Goal: Task Accomplishment & Management: Manage account settings

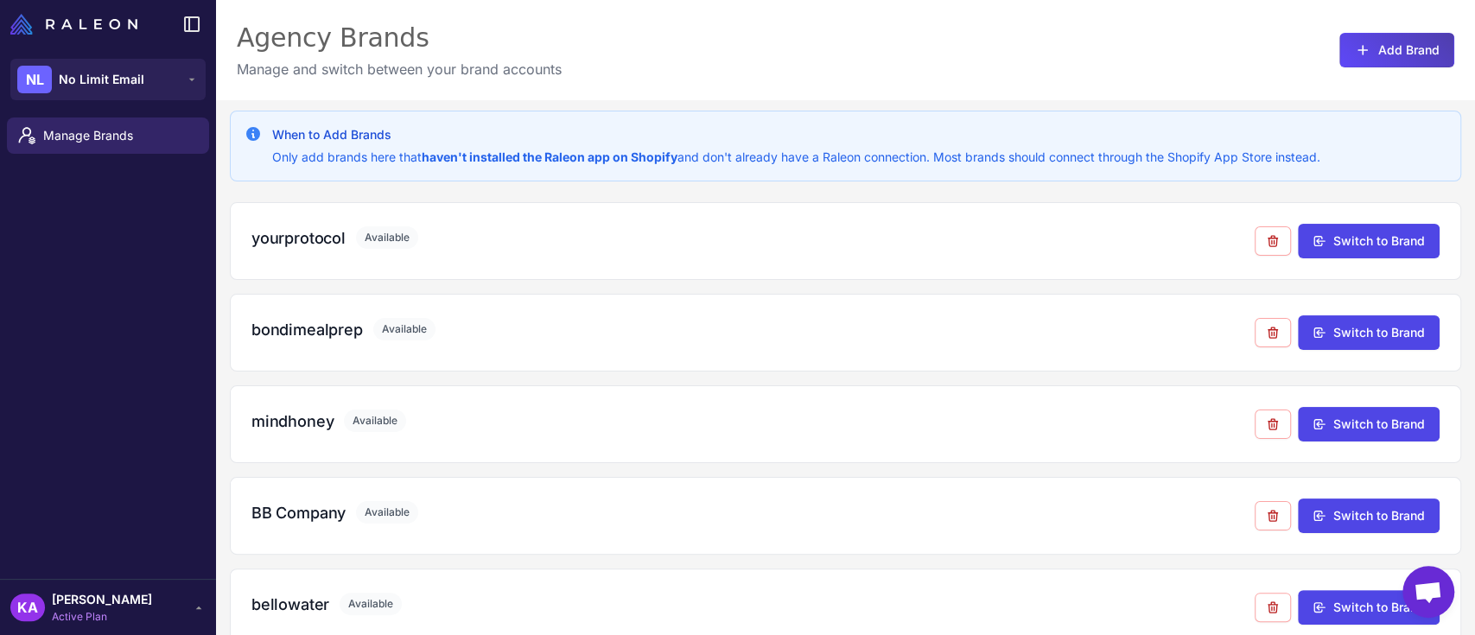
scroll to position [1397, 0]
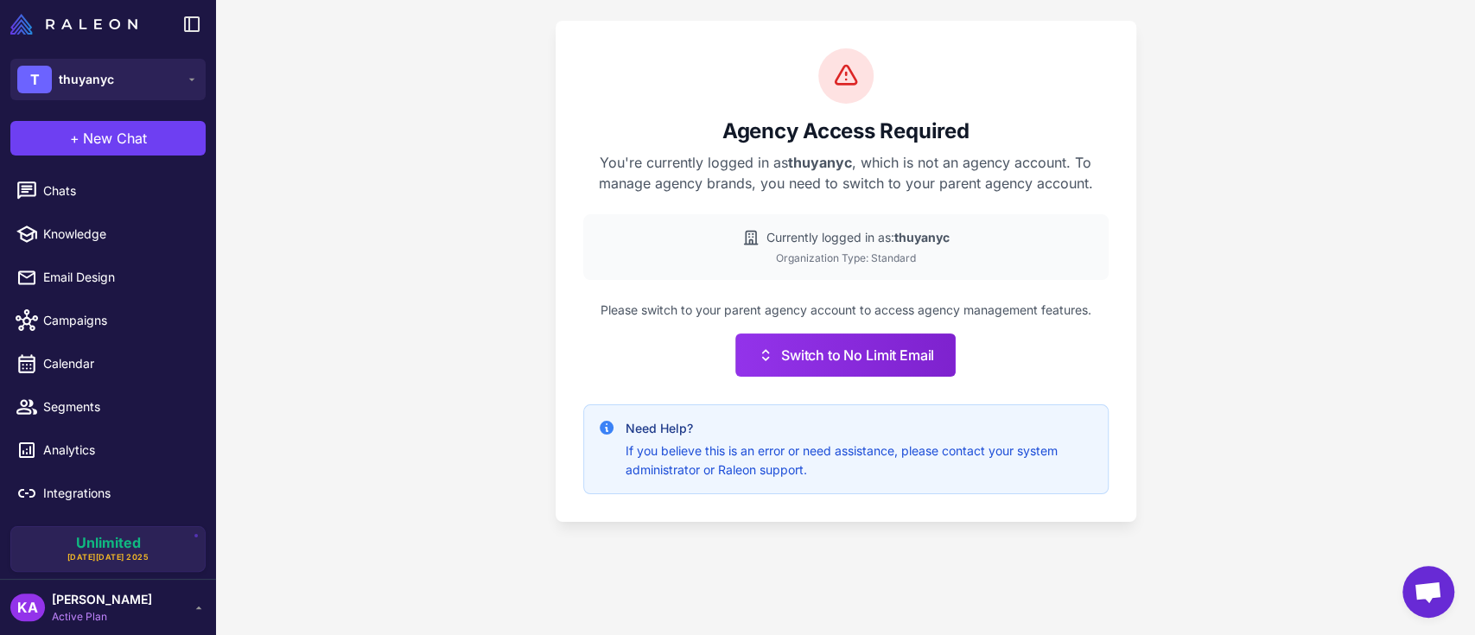
click at [362, 130] on div "Agency Access Required You're currently logged in as thuyanyc , which is not an…" at bounding box center [845, 317] width 1259 height 635
click at [385, 154] on div "Agency Access Required You're currently logged in as thuyanyc , which is not an…" at bounding box center [845, 317] width 1259 height 635
drag, startPoint x: 332, startPoint y: 223, endPoint x: 329, endPoint y: 214, distance: 9.0
click at [332, 220] on div "Agency Access Required You're currently logged in as thuyanyc , which is not an…" at bounding box center [845, 317] width 1259 height 635
click at [349, 154] on div "Agency Access Required You're currently logged in as thuyanyc , which is not an…" at bounding box center [845, 317] width 1259 height 635
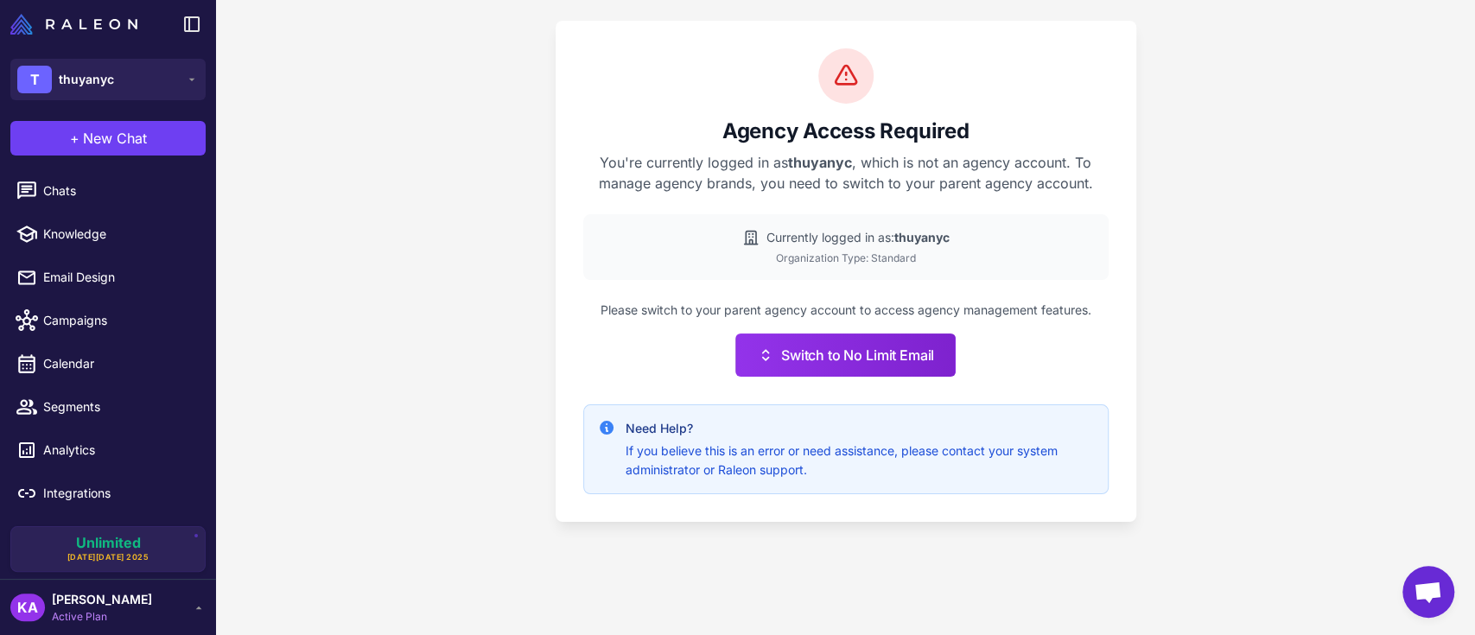
click at [315, 141] on div "Agency Access Required You're currently logged in as thuyanyc , which is not an…" at bounding box center [845, 317] width 1259 height 635
click at [398, 159] on div "Agency Access Required You're currently logged in as thuyanyc , which is not an…" at bounding box center [845, 317] width 1259 height 635
click at [133, 84] on button "T thuyanyc" at bounding box center [107, 79] width 195 height 41
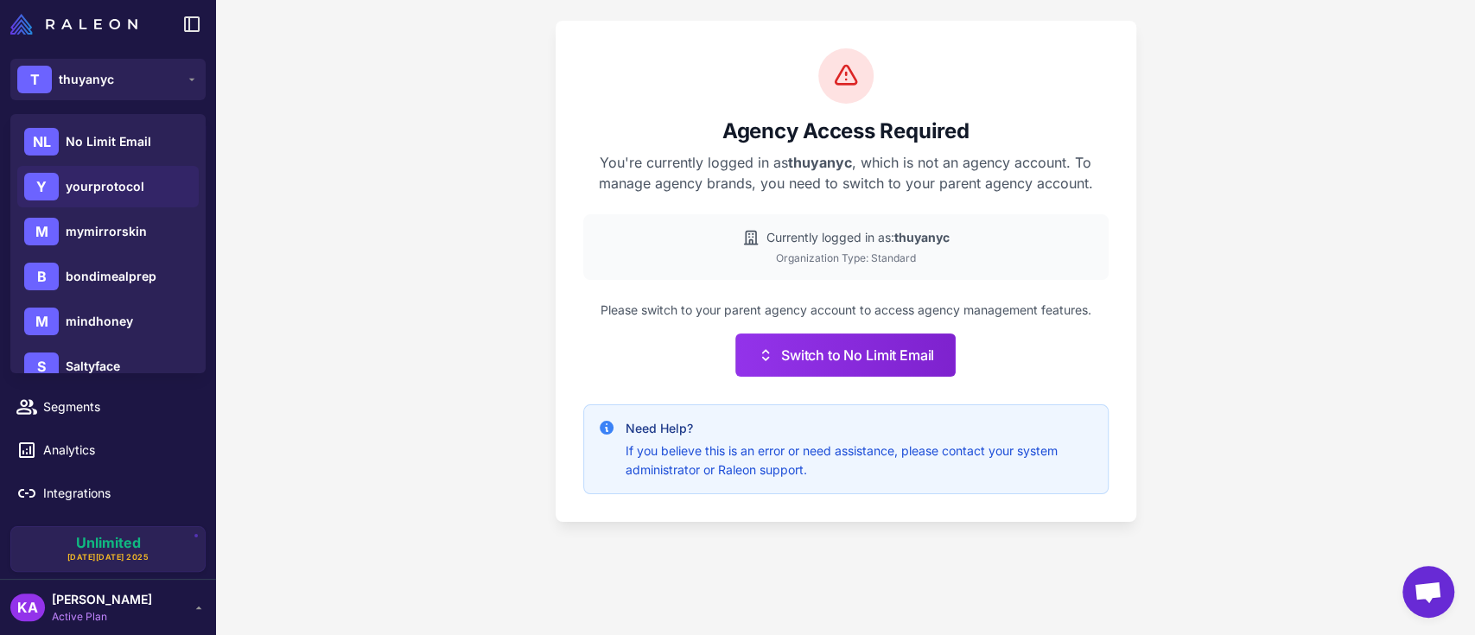
click at [91, 184] on span "yourprotocol" at bounding box center [105, 186] width 79 height 19
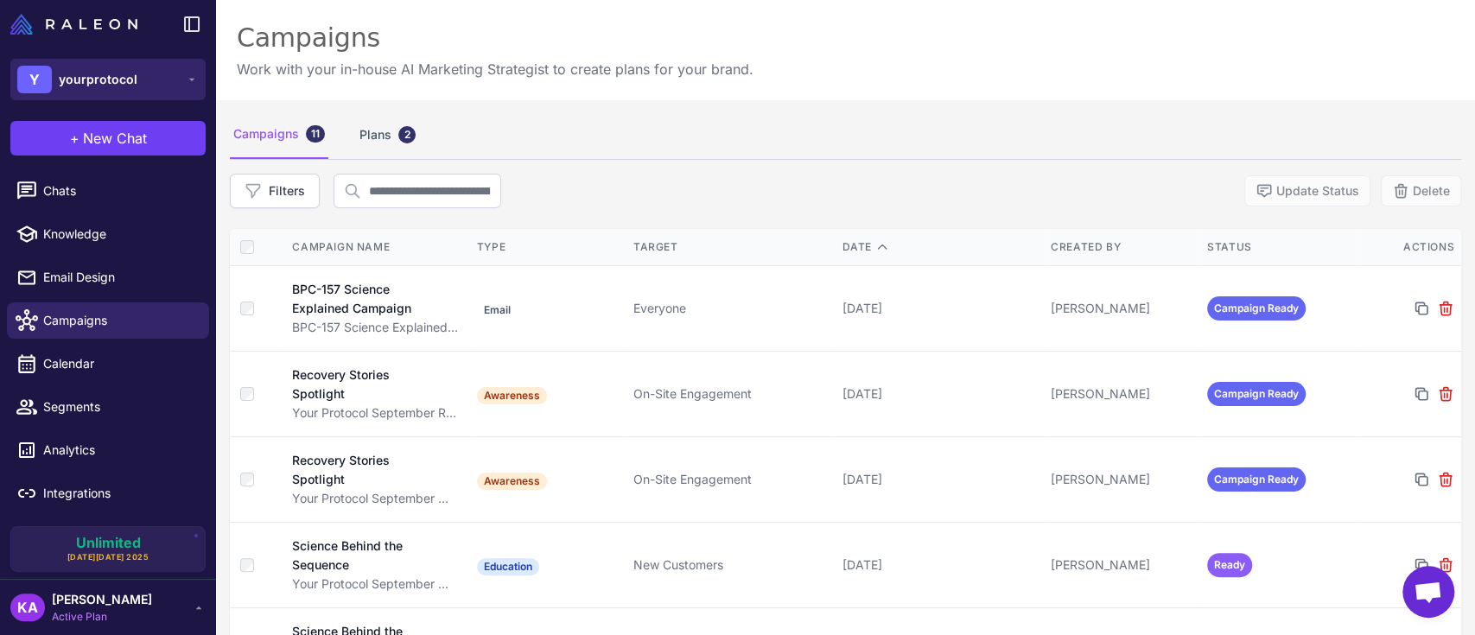
click at [89, 87] on span "yourprotocol" at bounding box center [98, 79] width 79 height 19
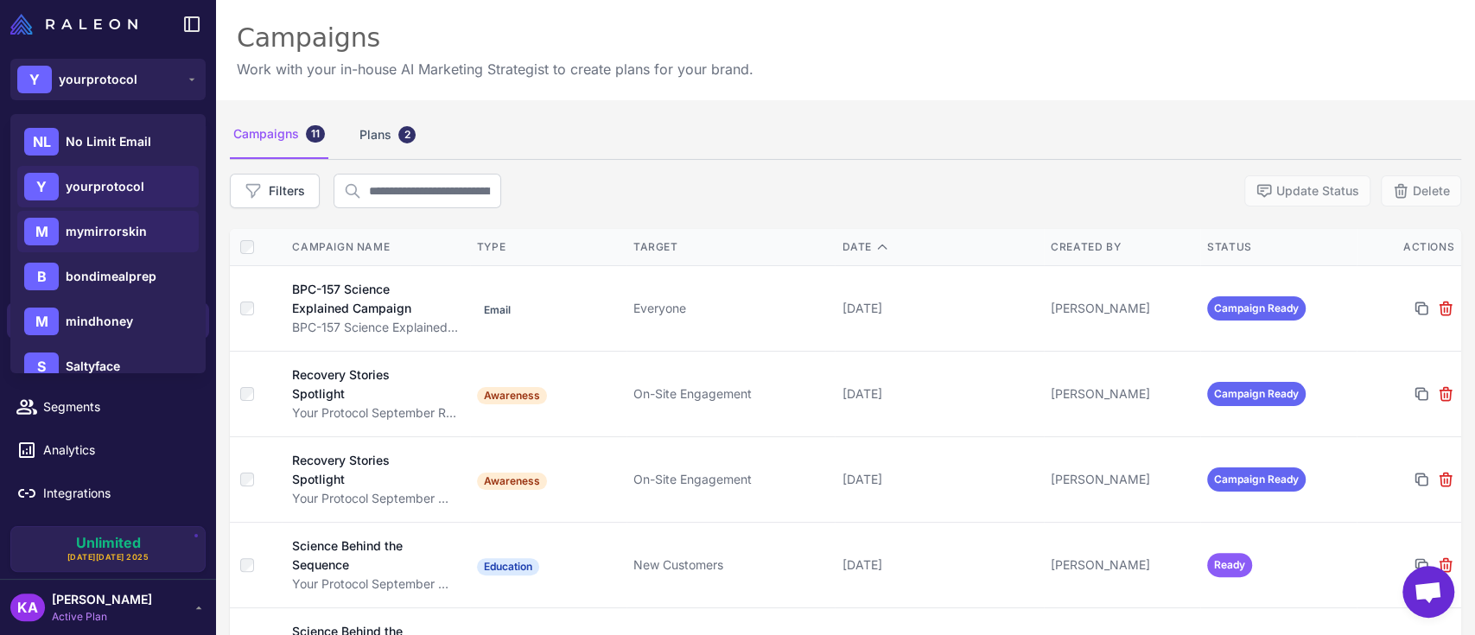
click at [91, 229] on span "mymirrorskin" at bounding box center [106, 231] width 81 height 19
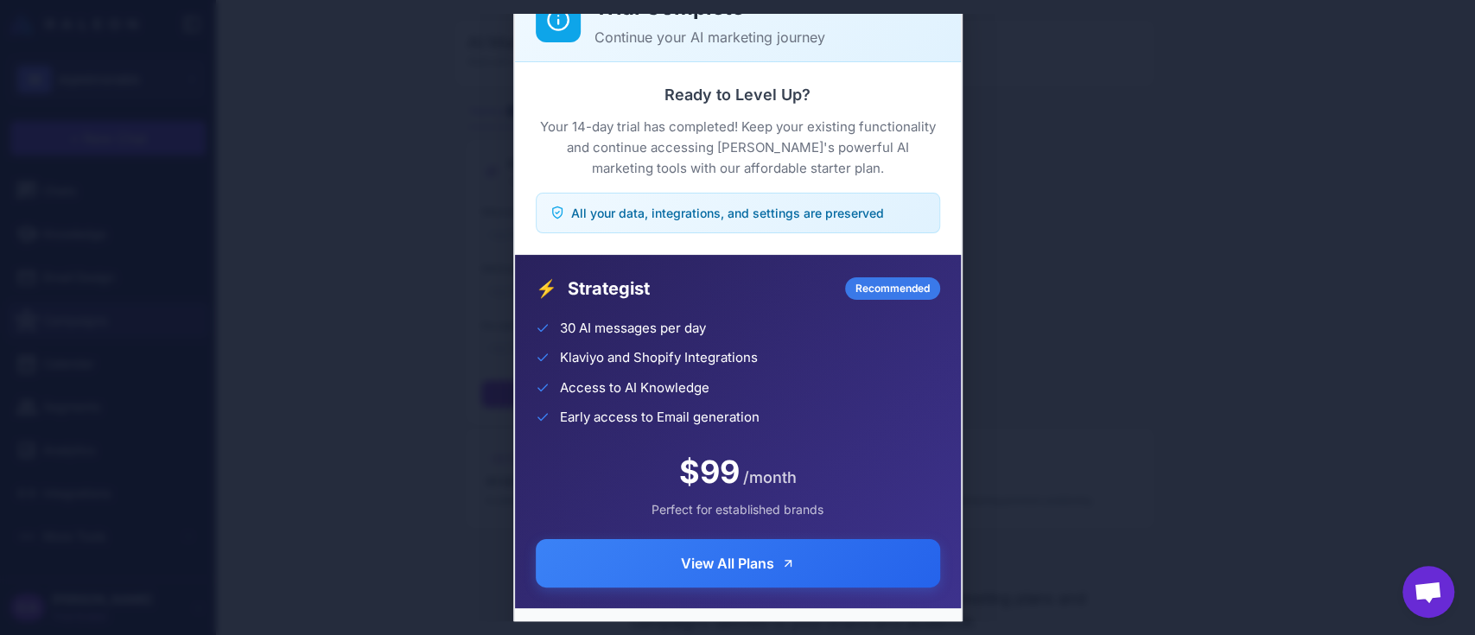
click at [1218, 190] on div "Trial Complete Continue your AI marketing journey Ready to Level Up? Your 14-da…" at bounding box center [737, 318] width 1475 height 608
drag, startPoint x: 347, startPoint y: 189, endPoint x: 210, endPoint y: 80, distance: 174.6
click at [347, 188] on div "Trial Complete Continue your AI marketing journey Ready to Level Up? Your 14-da…" at bounding box center [737, 318] width 1475 height 608
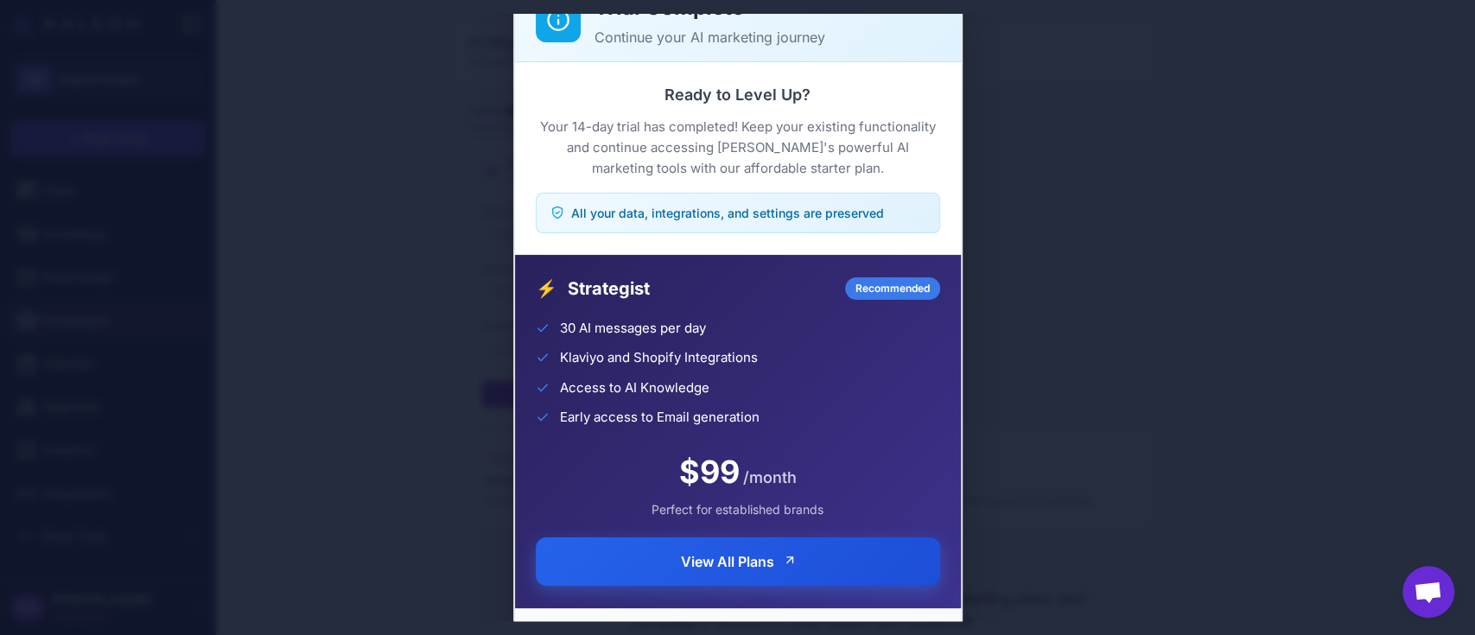
click at [693, 565] on span "View All Plans" at bounding box center [727, 561] width 93 height 21
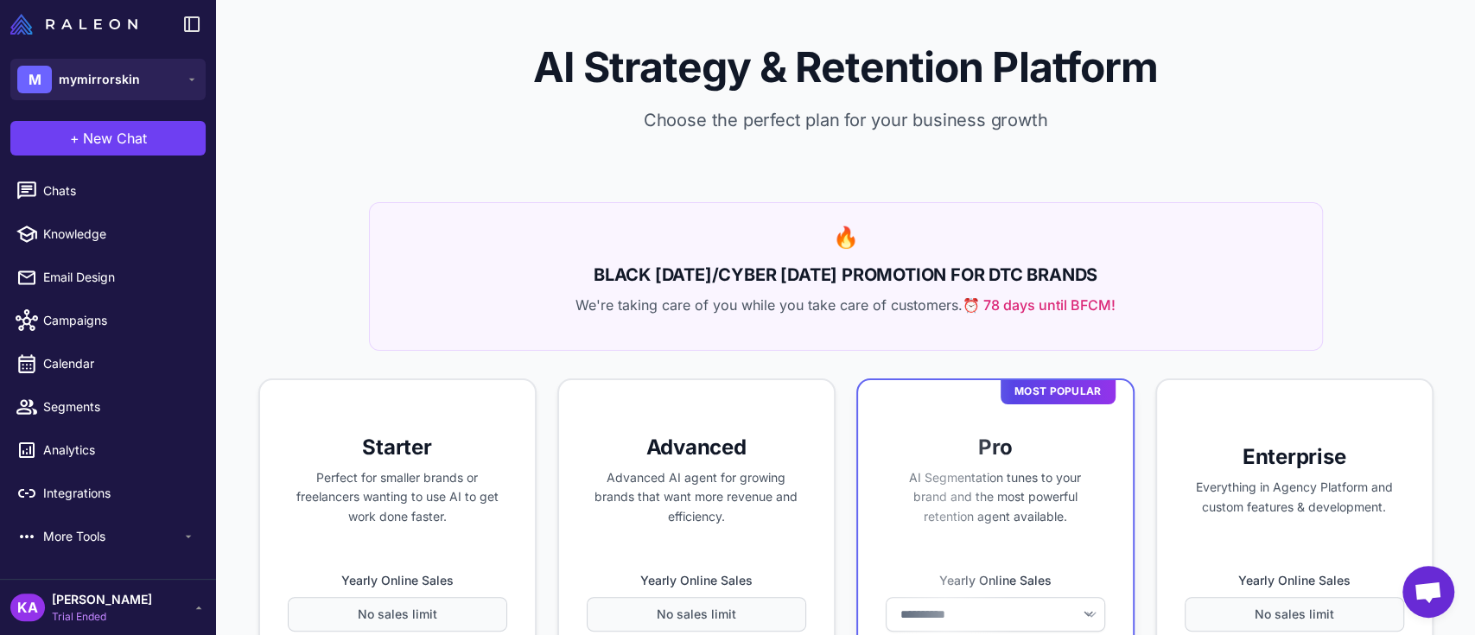
click at [267, 189] on div "AI Strategy & Retention Platform Choose the perfect plan for your business grow…" at bounding box center [845, 101] width 1259 height 202
click at [129, 80] on span "mymirrorskin" at bounding box center [99, 79] width 81 height 19
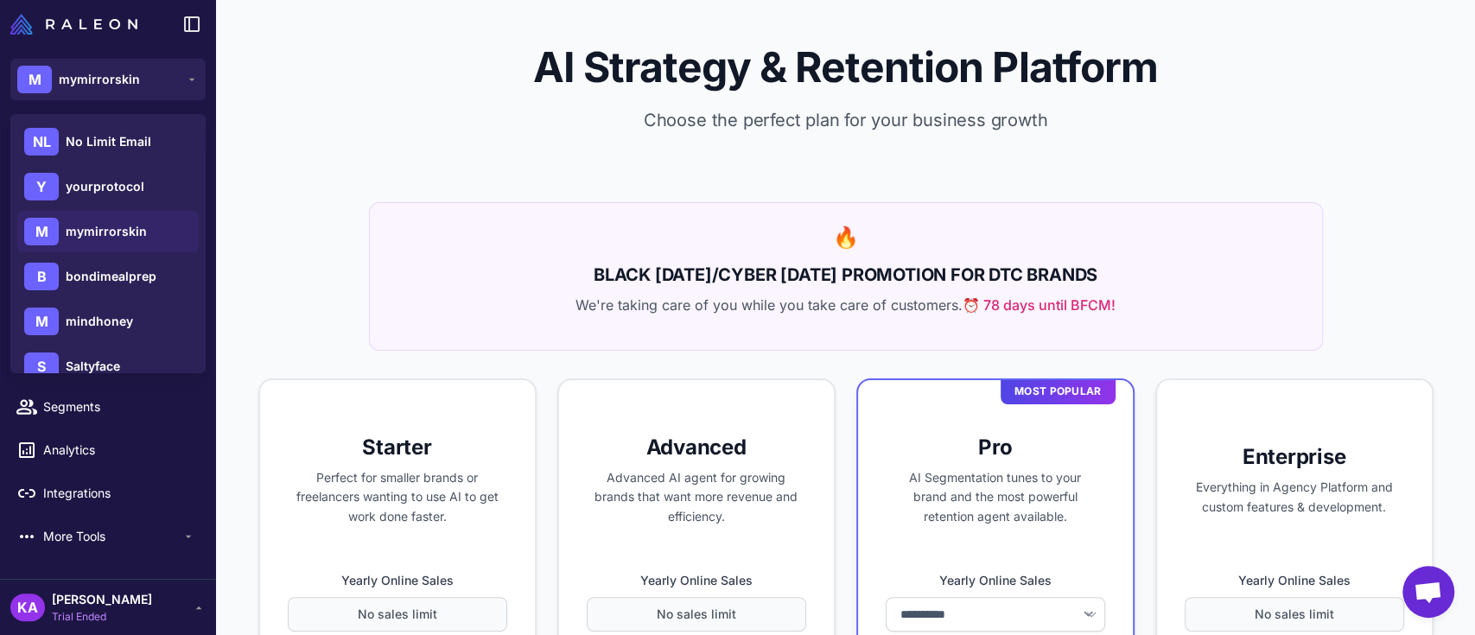
click at [327, 167] on div "AI Strategy & Retention Platform Choose the perfect plan for your business grow…" at bounding box center [845, 101] width 1259 height 202
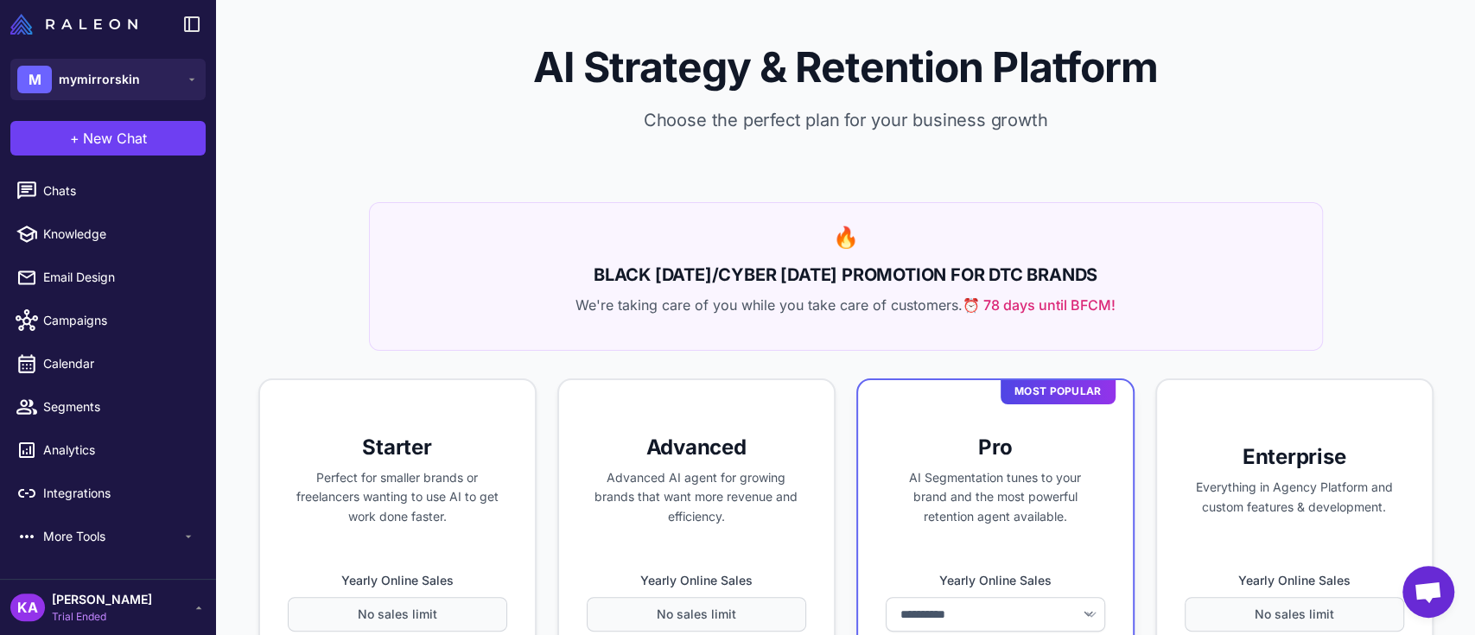
drag, startPoint x: 313, startPoint y: 236, endPoint x: 302, endPoint y: 215, distance: 23.6
click at [308, 224] on div "**********" at bounding box center [845, 622] width 1259 height 1245
click at [125, 85] on span "mymirrorskin" at bounding box center [99, 79] width 81 height 19
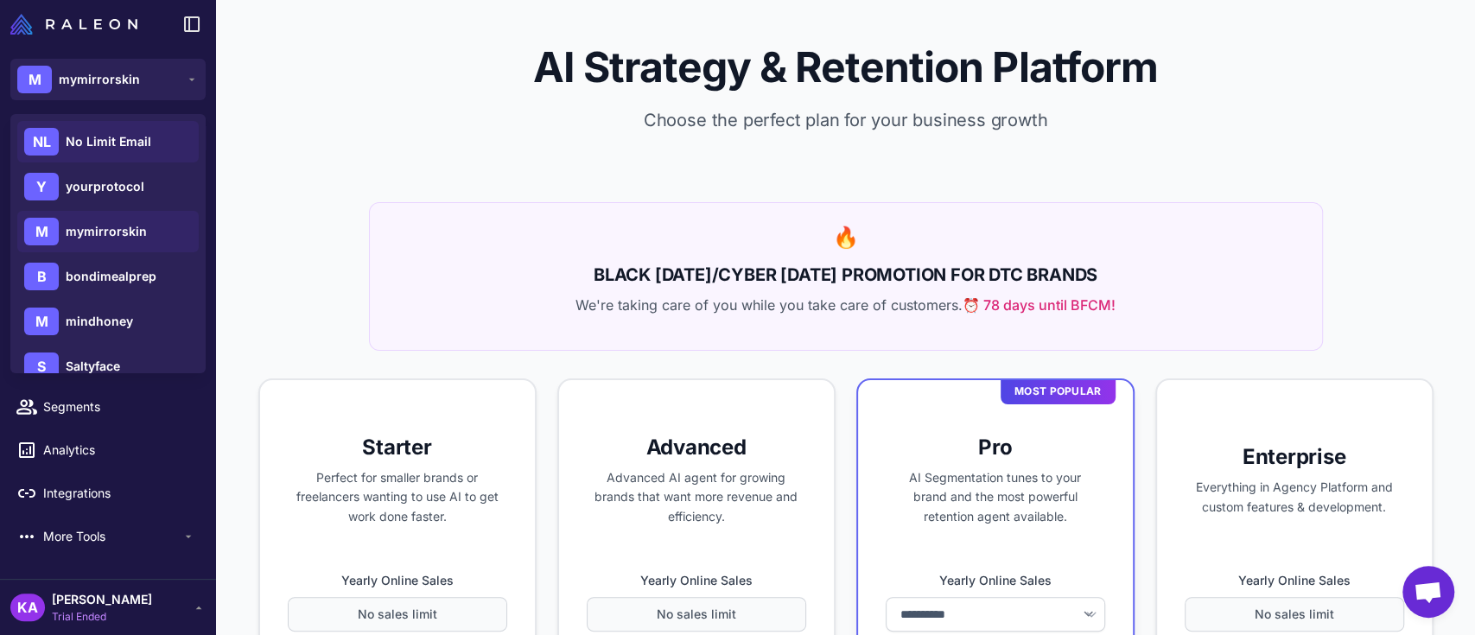
click at [109, 128] on div "NL No Limit Email" at bounding box center [107, 141] width 181 height 41
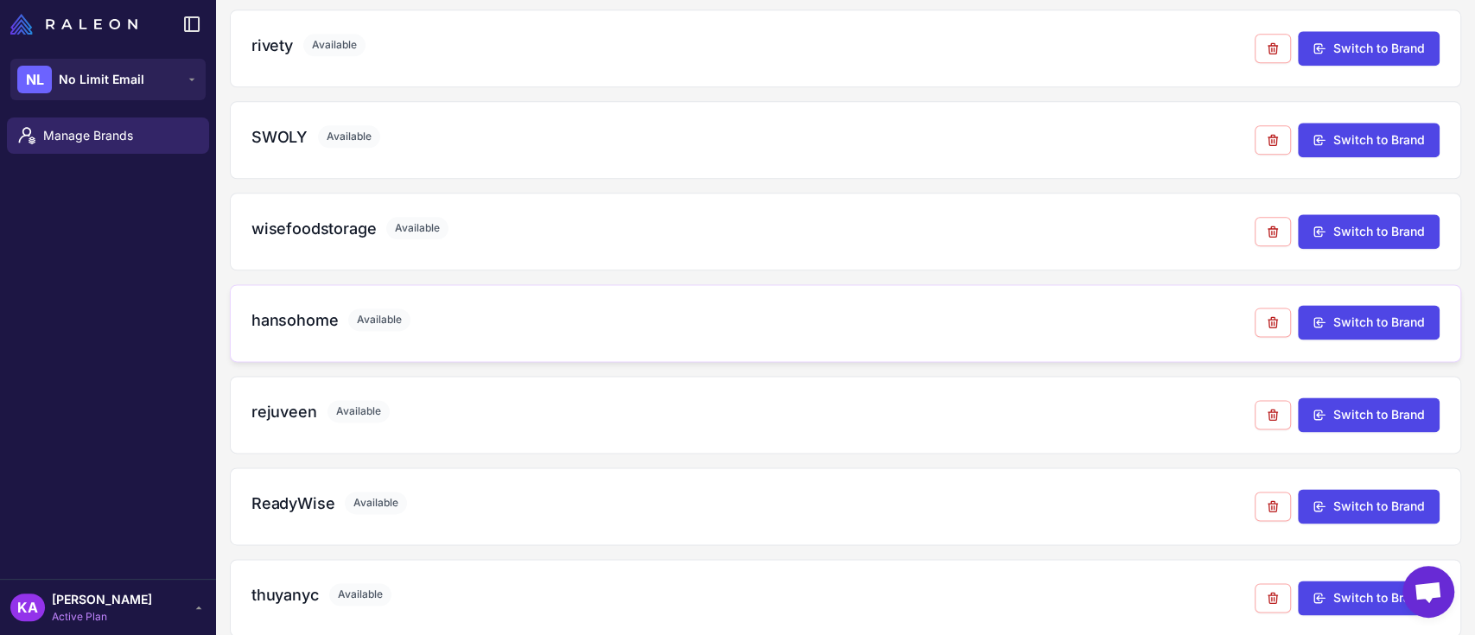
scroll to position [1397, 0]
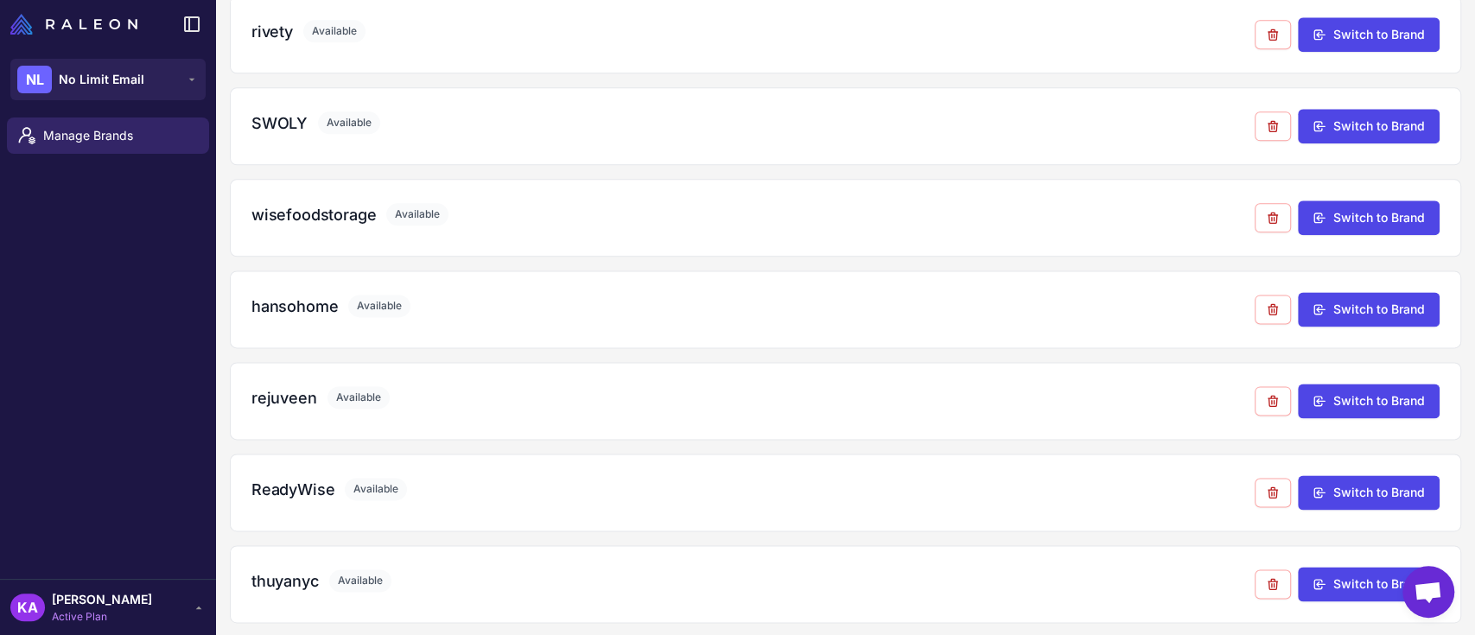
click at [48, 302] on div "Manage Brands" at bounding box center [108, 345] width 216 height 468
click at [69, 280] on div "Manage Brands" at bounding box center [108, 345] width 216 height 468
click at [1348, 571] on button "Switch to Brand" at bounding box center [1369, 583] width 142 height 35
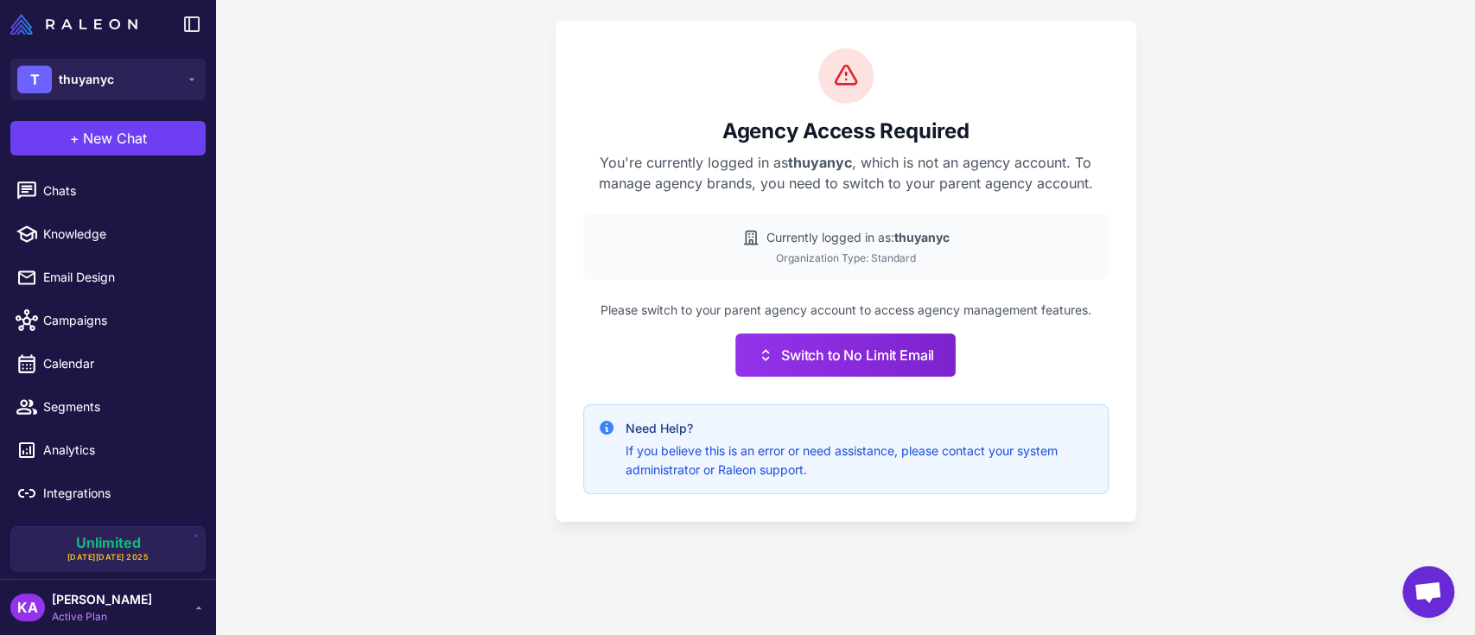
click at [372, 197] on div "Agency Access Required You're currently logged in as thuyanyc , which is not an…" at bounding box center [845, 317] width 1259 height 635
click at [493, 206] on div "Agency Access Required You're currently logged in as thuyanyc , which is not an…" at bounding box center [845, 317] width 1259 height 635
click at [104, 484] on span "Integrations" at bounding box center [119, 493] width 152 height 19
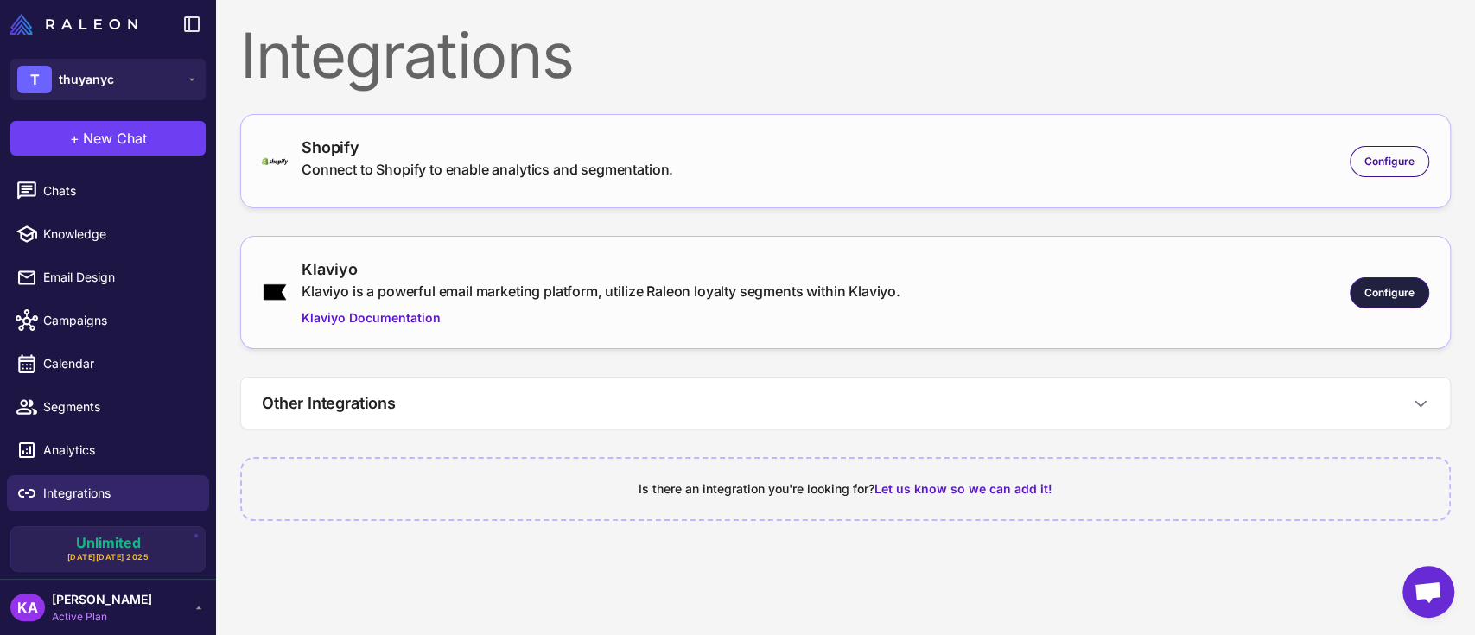
click at [1378, 298] on span "Configure" at bounding box center [1390, 293] width 50 height 16
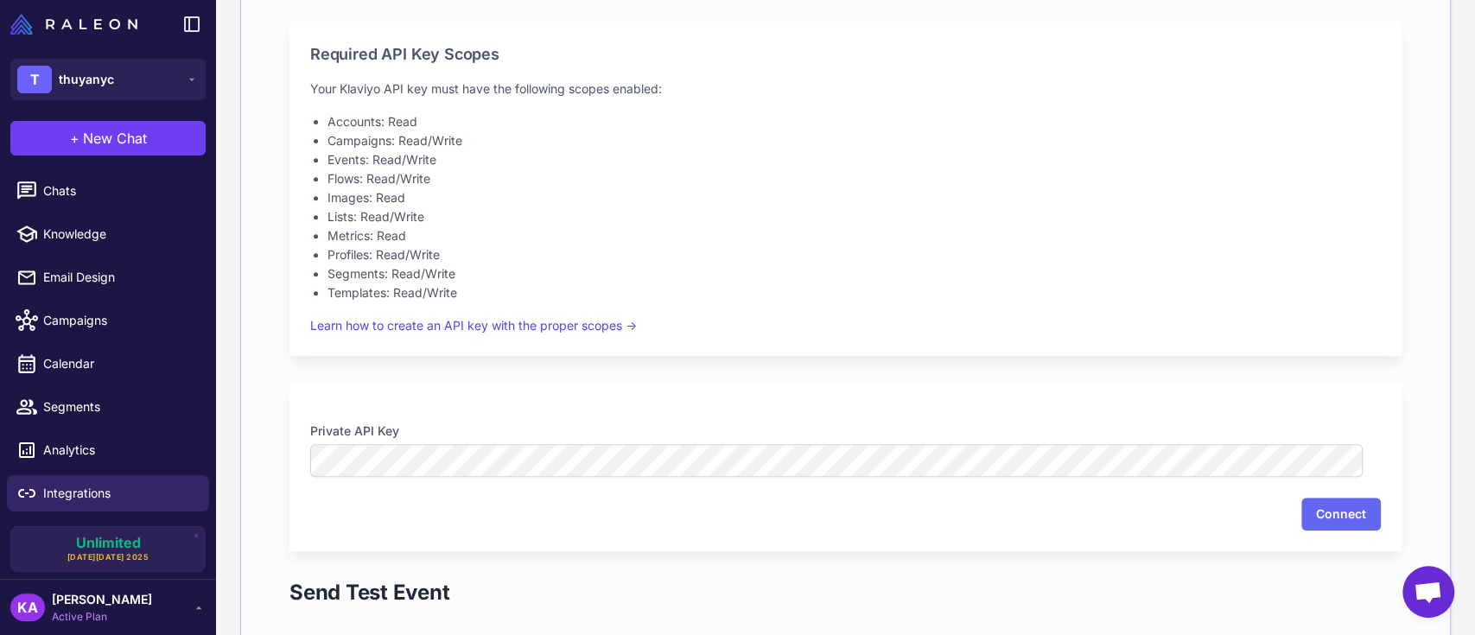
scroll to position [300, 0]
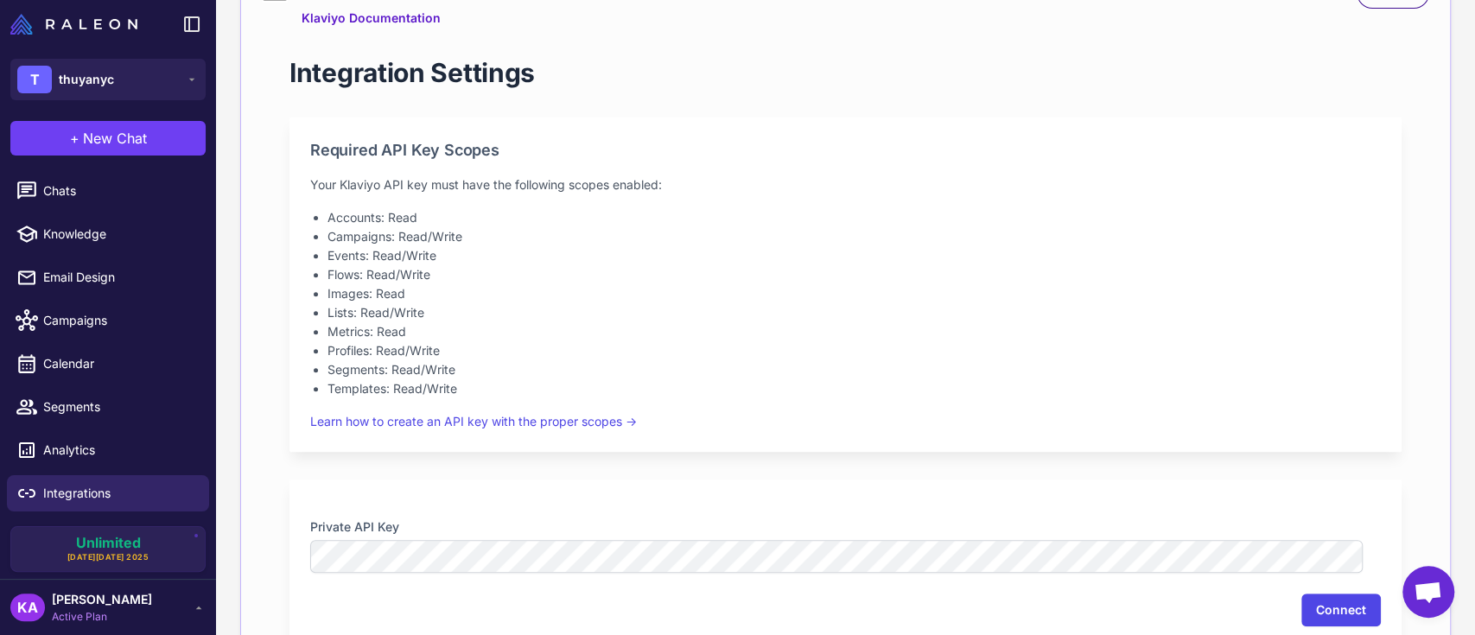
click at [1313, 612] on button "Connect" at bounding box center [1341, 610] width 80 height 33
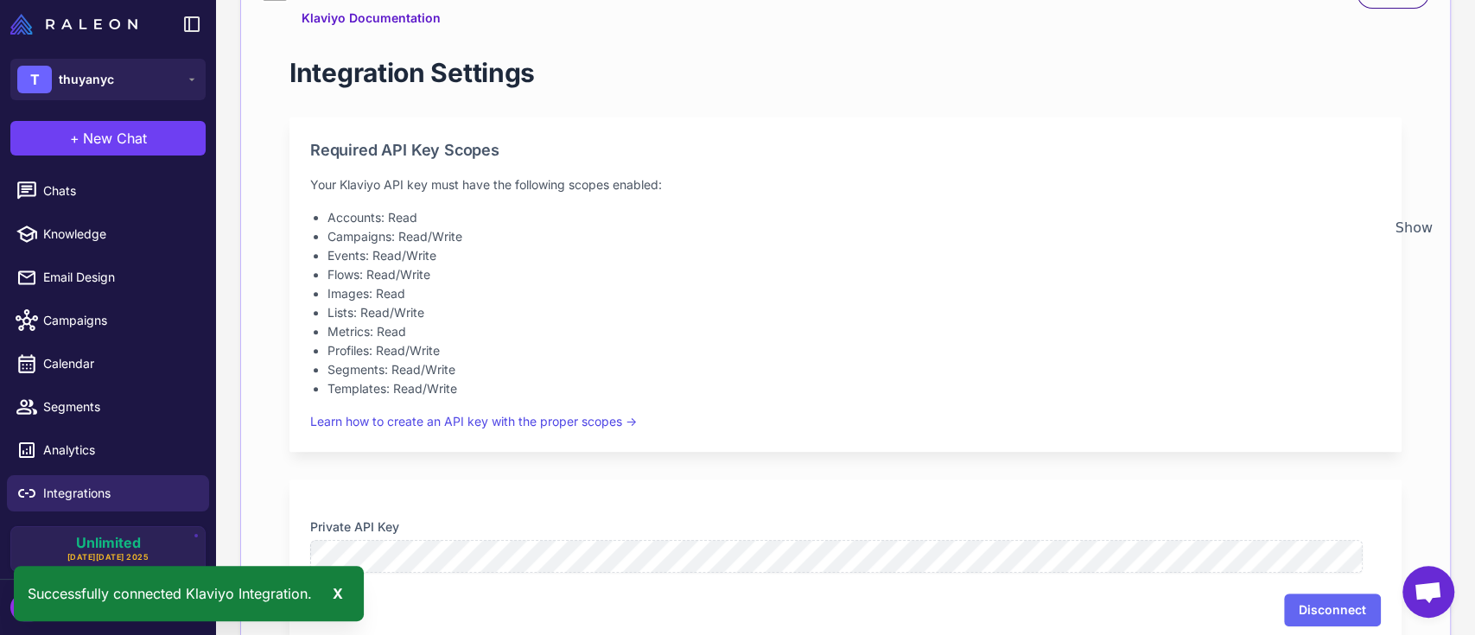
click at [0, 0] on nordpass-portal at bounding box center [0, 0] width 0 height 0
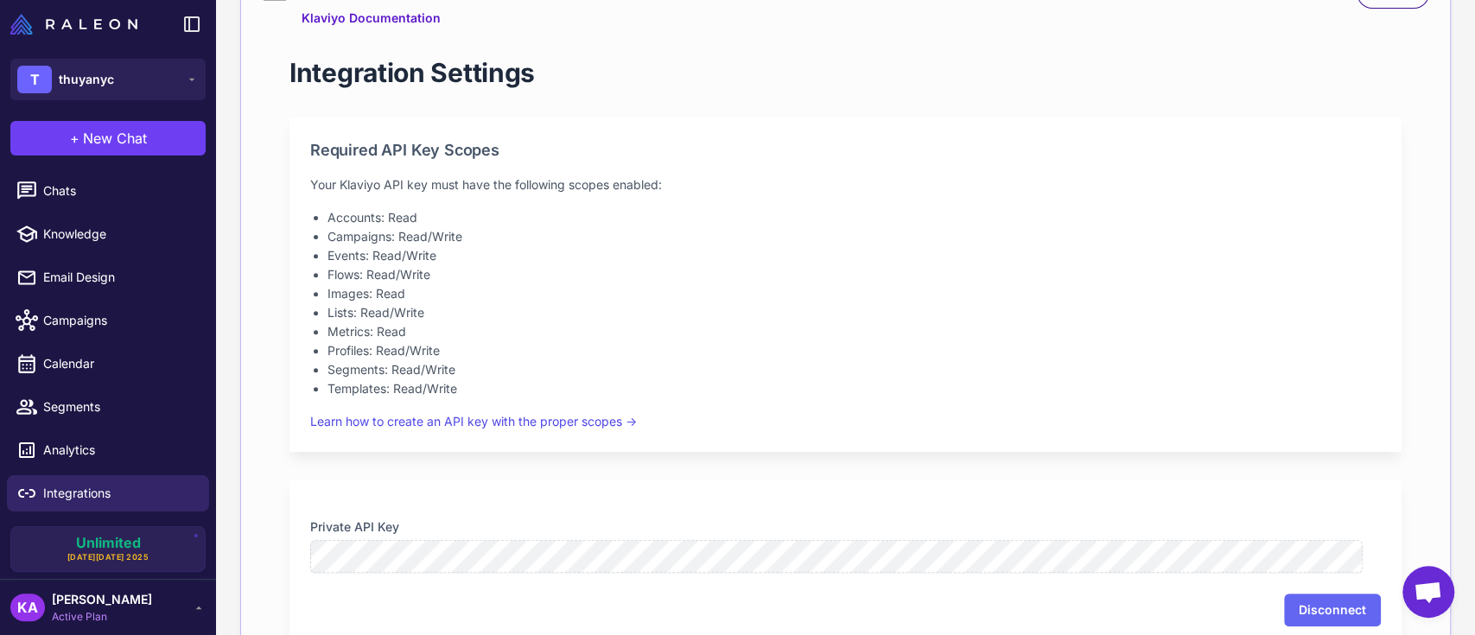
click at [0, 0] on nordpass-portal at bounding box center [0, 0] width 0 height 0
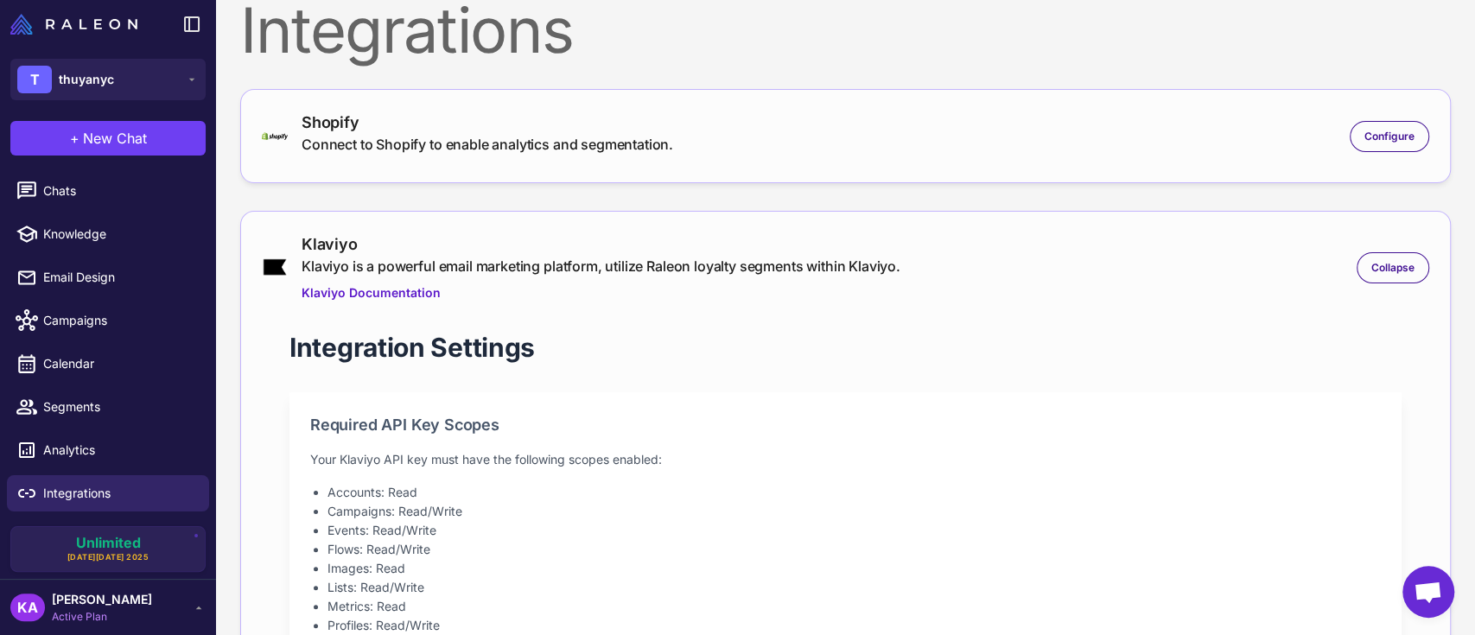
scroll to position [0, 0]
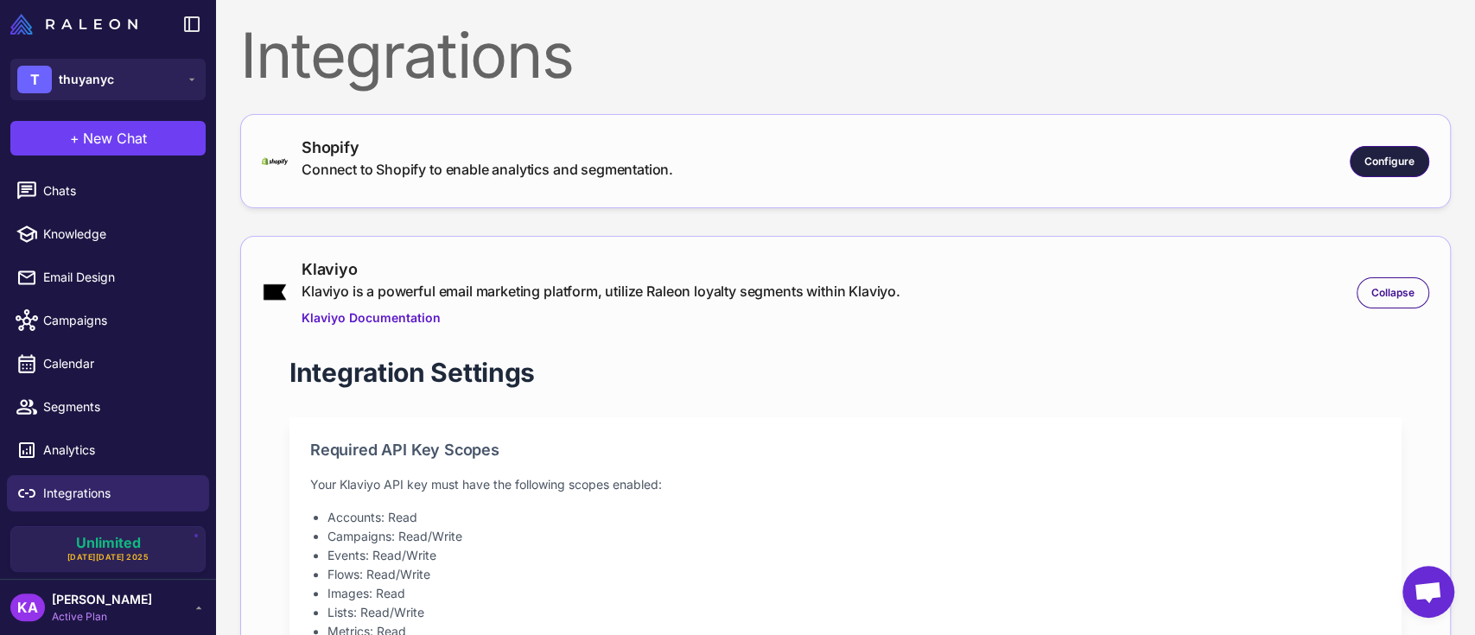
click at [1371, 159] on span "Configure" at bounding box center [1390, 162] width 50 height 16
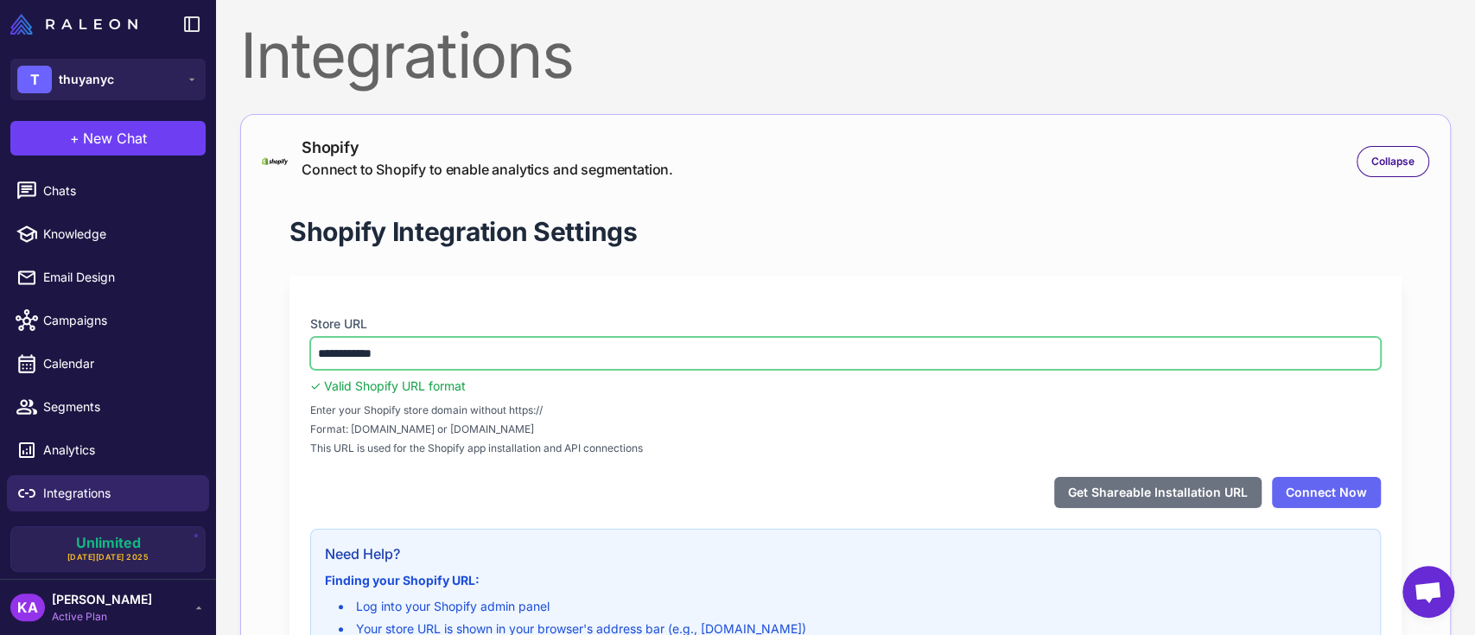
drag, startPoint x: 424, startPoint y: 358, endPoint x: 264, endPoint y: 336, distance: 161.3
click at [264, 337] on div "**********" at bounding box center [846, 519] width 1168 height 665
paste input "**********"
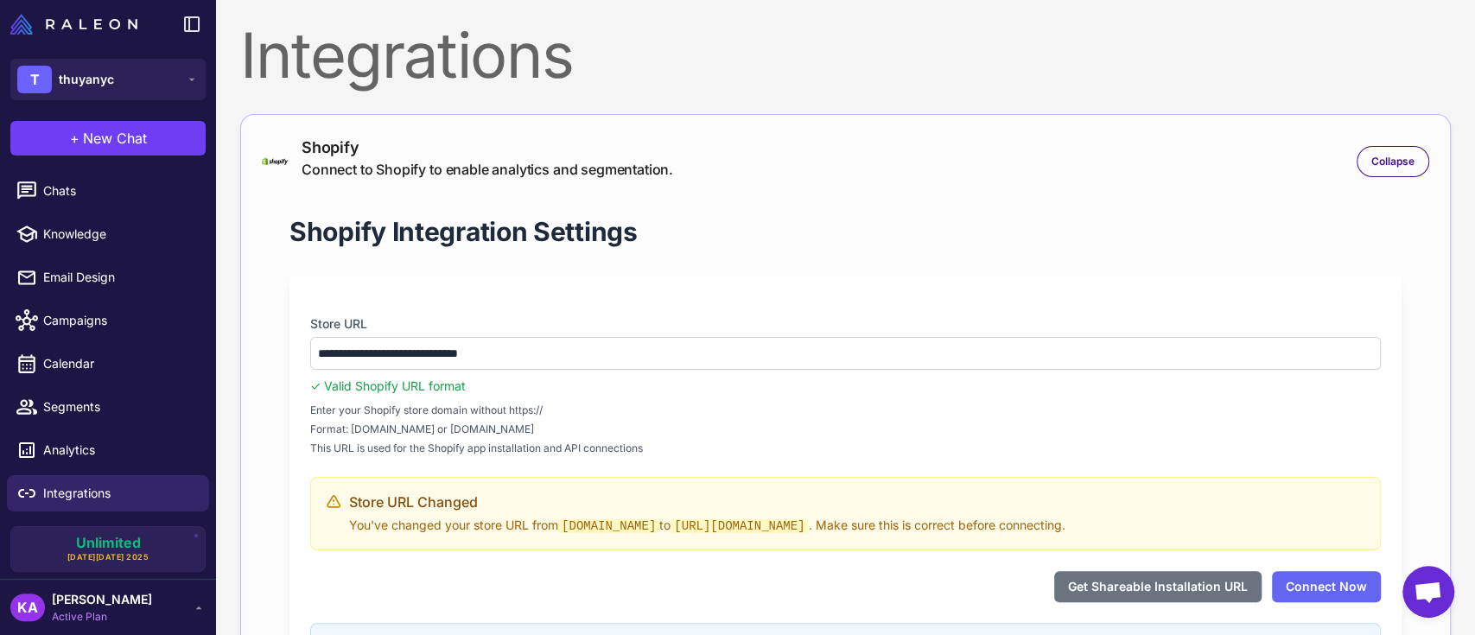
type input "**********"
click at [816, 244] on div "Shopify Integration Settings" at bounding box center [846, 231] width 1112 height 35
click at [1139, 582] on button "Get Shareable Installation URL" at bounding box center [1157, 586] width 207 height 31
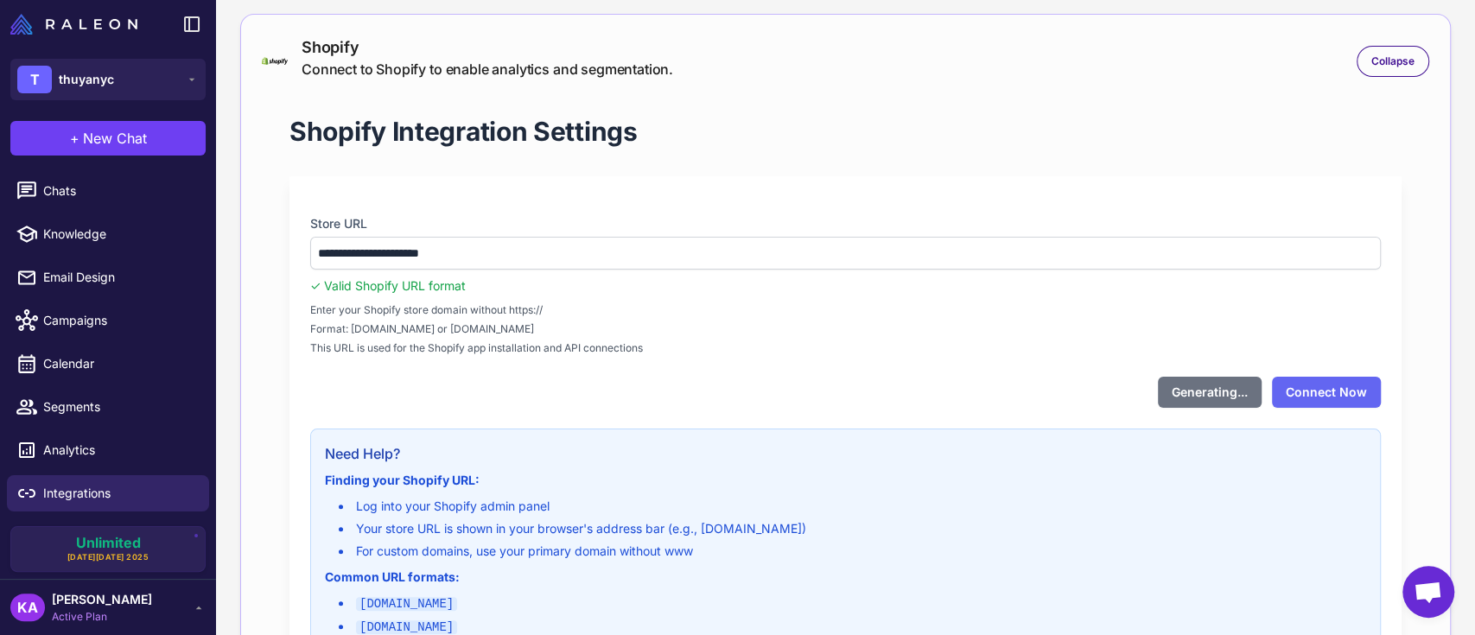
scroll to position [230, 0]
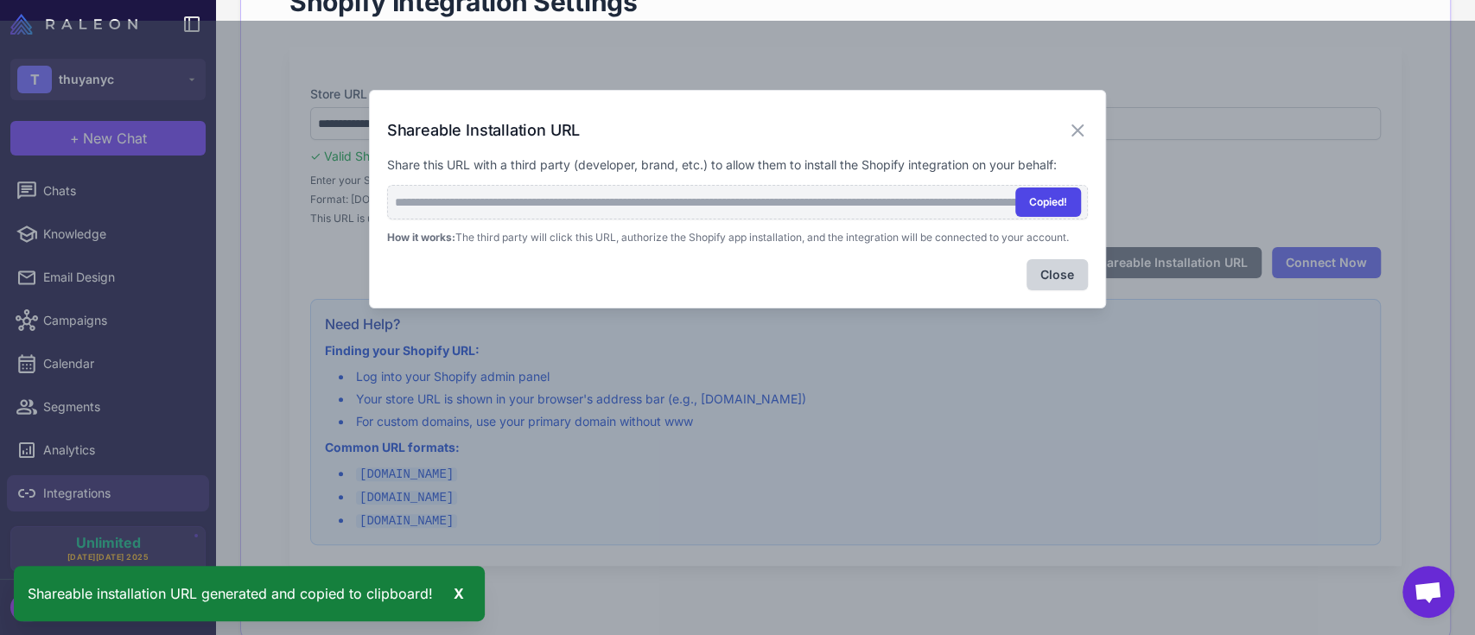
click at [1050, 197] on button "Copied!" at bounding box center [1048, 202] width 66 height 29
click at [1053, 196] on button "Copy" at bounding box center [1055, 202] width 54 height 29
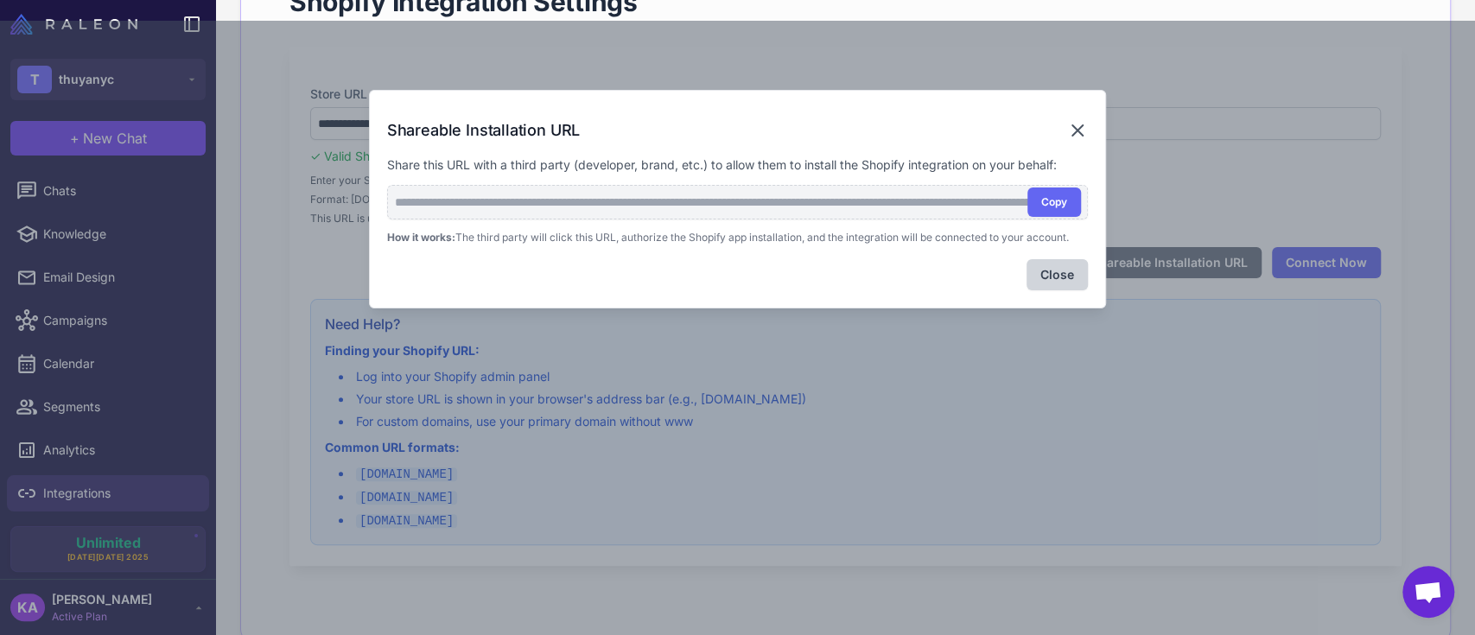
click at [1072, 130] on icon at bounding box center [1077, 130] width 21 height 21
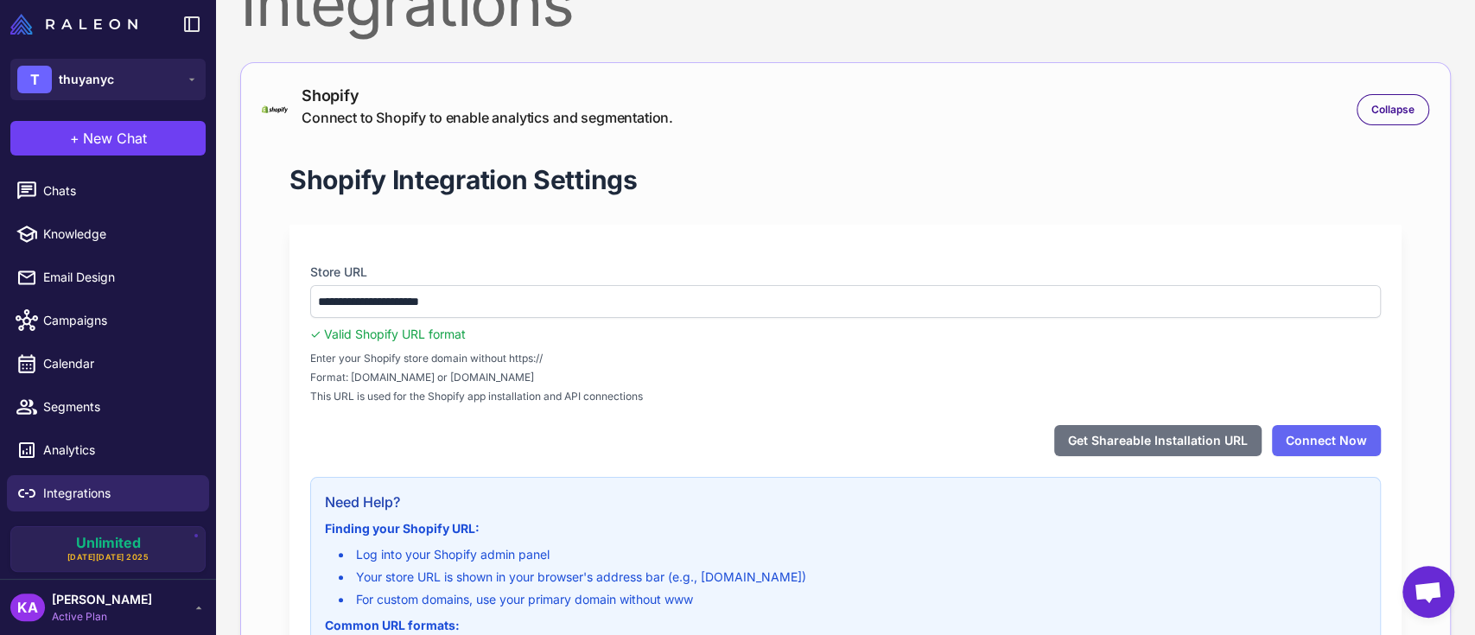
scroll to position [0, 0]
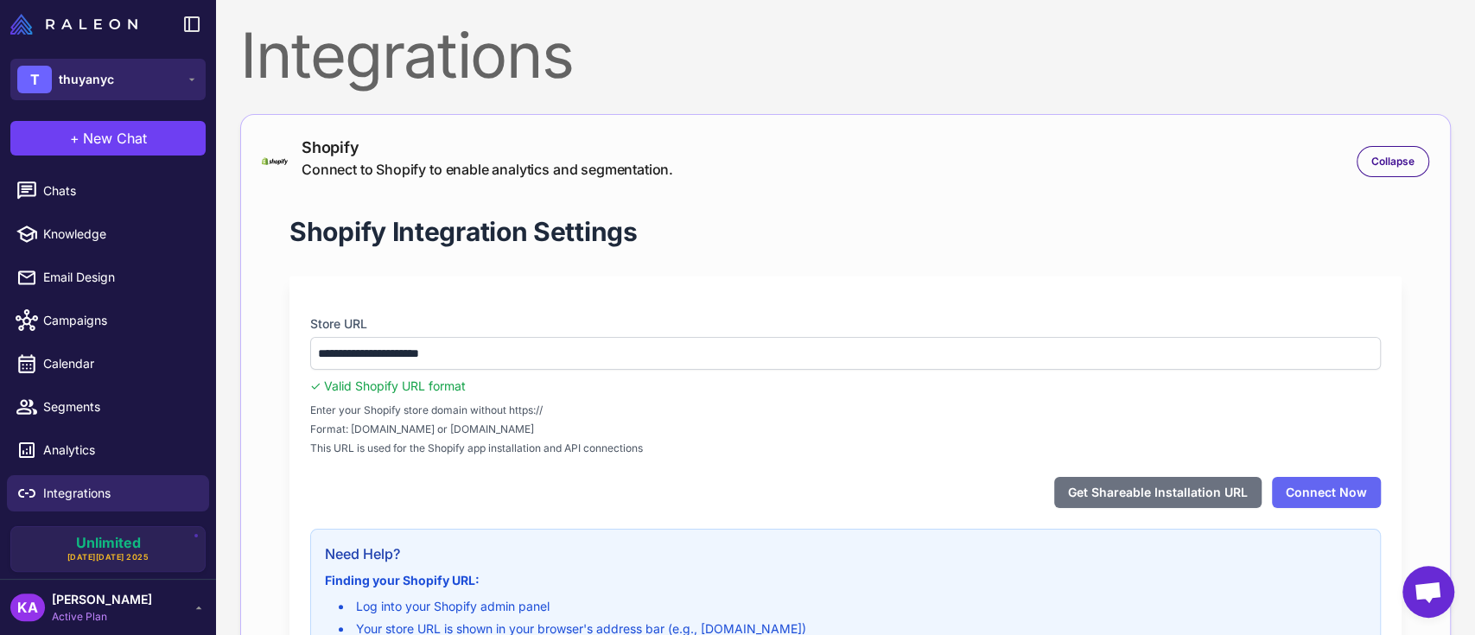
click at [126, 82] on button "T thuyanyc" at bounding box center [107, 79] width 195 height 41
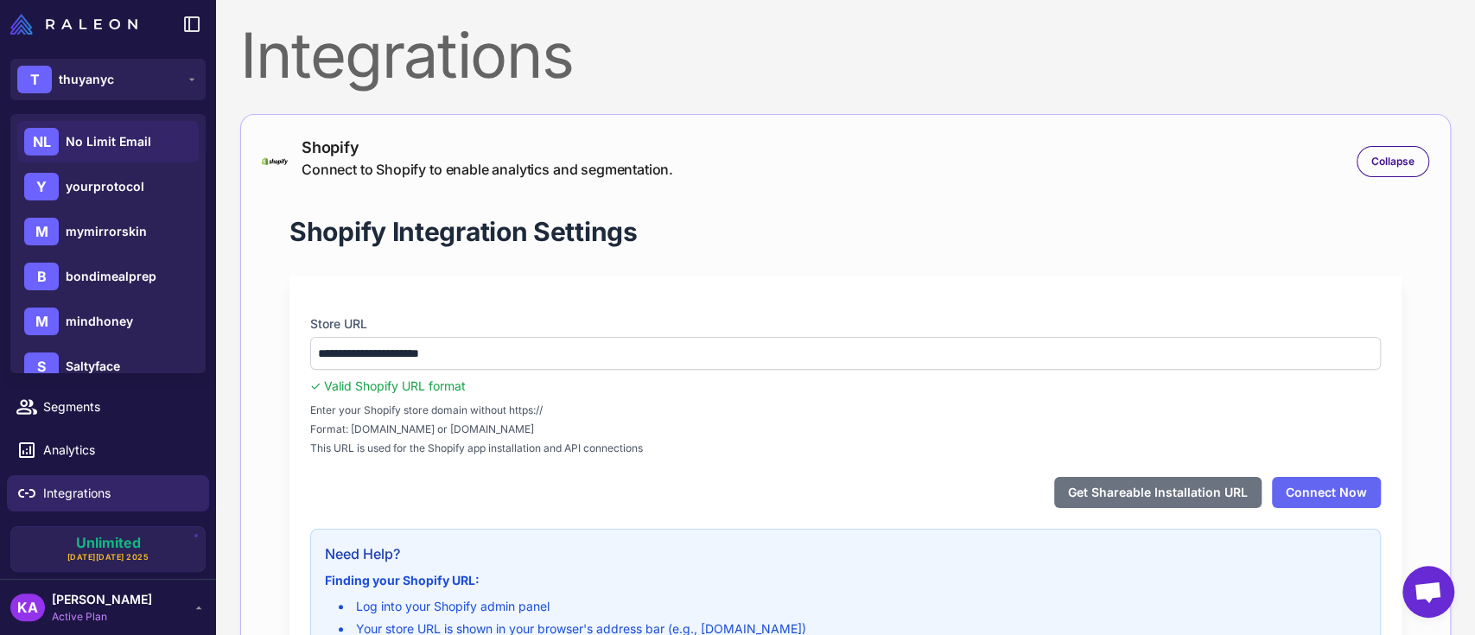
click at [110, 137] on span "No Limit Email" at bounding box center [109, 141] width 86 height 19
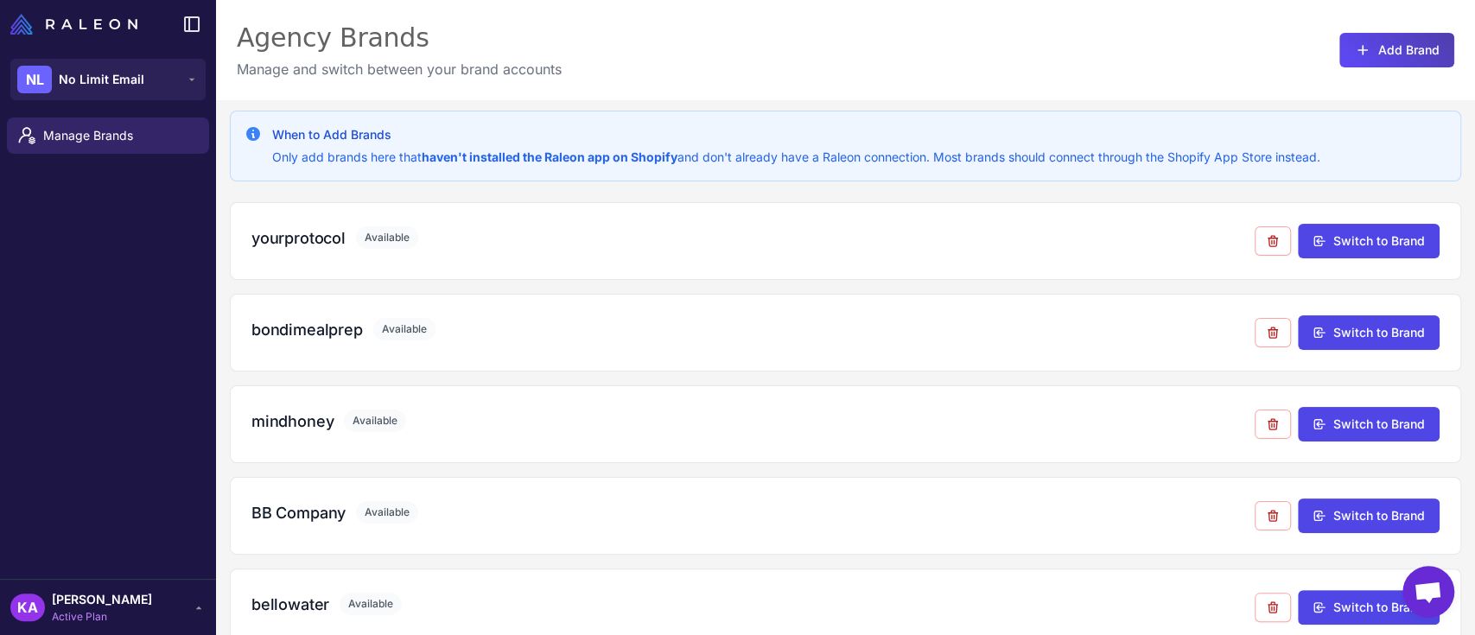
click at [89, 290] on div "Manage Brands" at bounding box center [108, 345] width 216 height 468
click at [130, 599] on span "Karen Amatorio" at bounding box center [102, 599] width 100 height 19
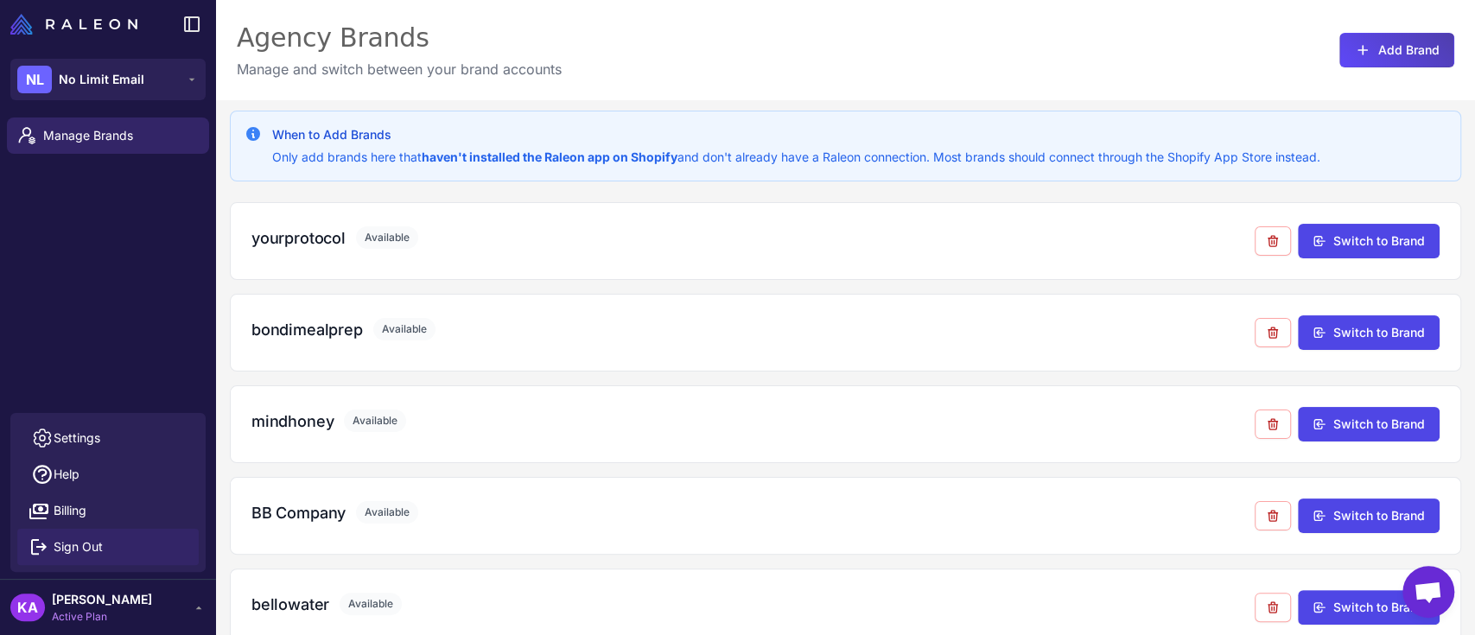
click at [83, 543] on span "Sign Out" at bounding box center [78, 547] width 49 height 19
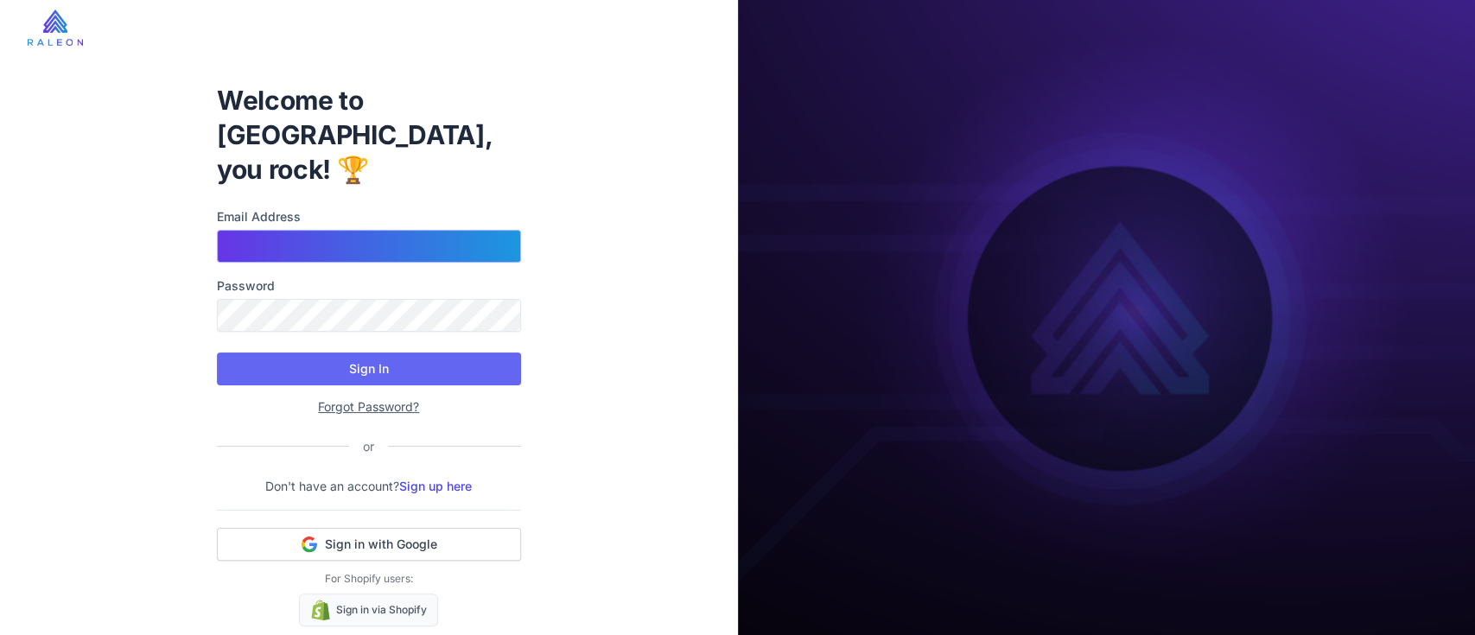
click at [354, 230] on input "Email Address" at bounding box center [369, 246] width 304 height 33
type input "**********"
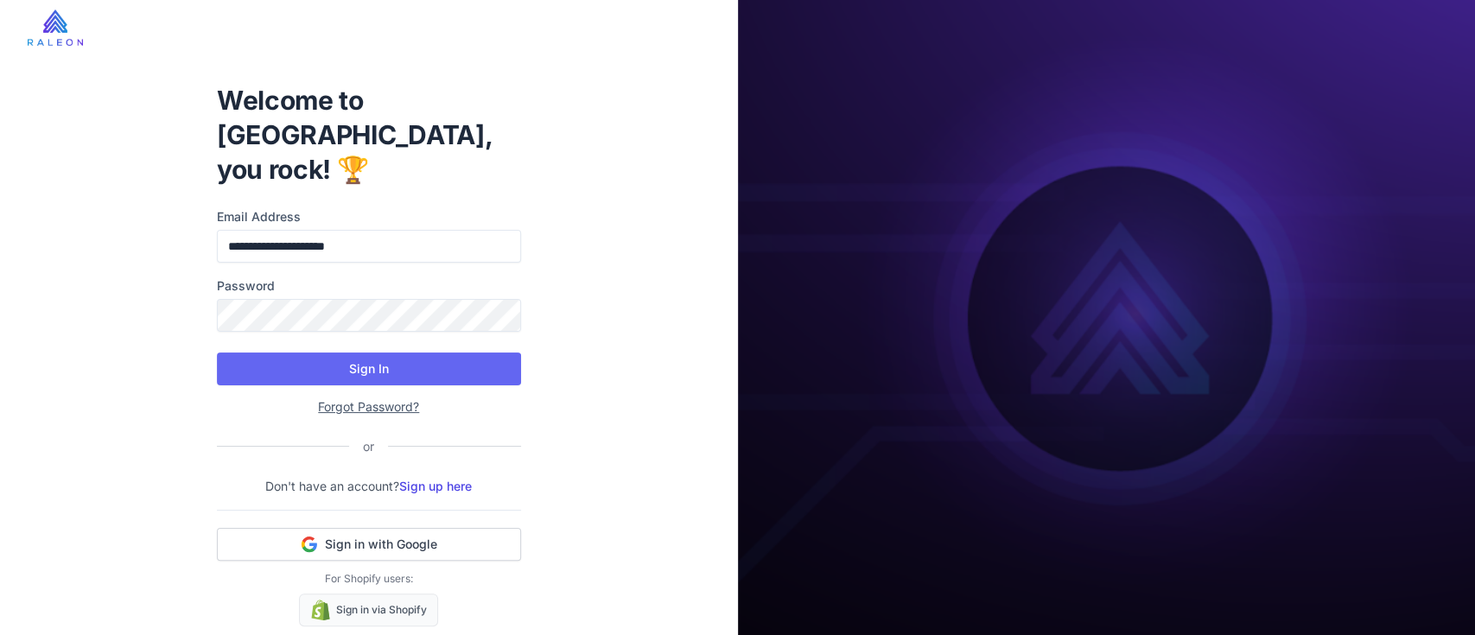
click at [0, 0] on nordpass-autofill-portal at bounding box center [0, 0] width 0 height 0
click at [309, 353] on button "Sign In" at bounding box center [369, 369] width 304 height 33
